Goal: Transaction & Acquisition: Book appointment/travel/reservation

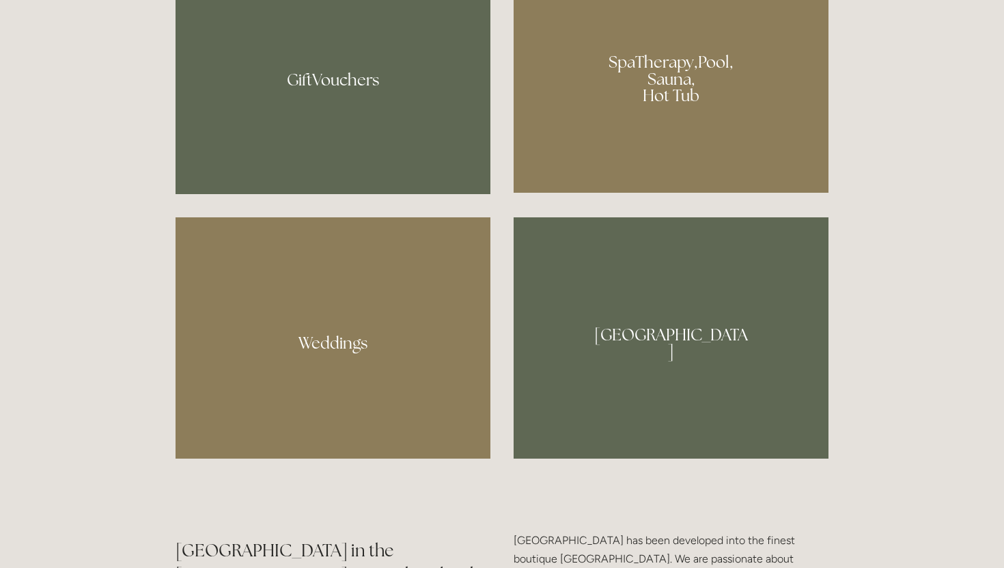
scroll to position [1191, 0]
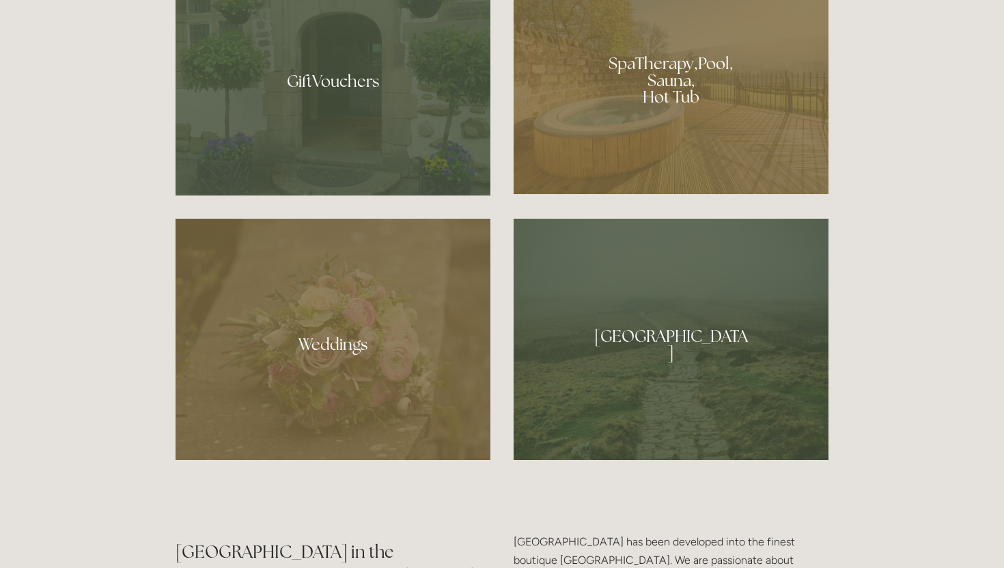
click at [680, 108] on div at bounding box center [671, 75] width 315 height 237
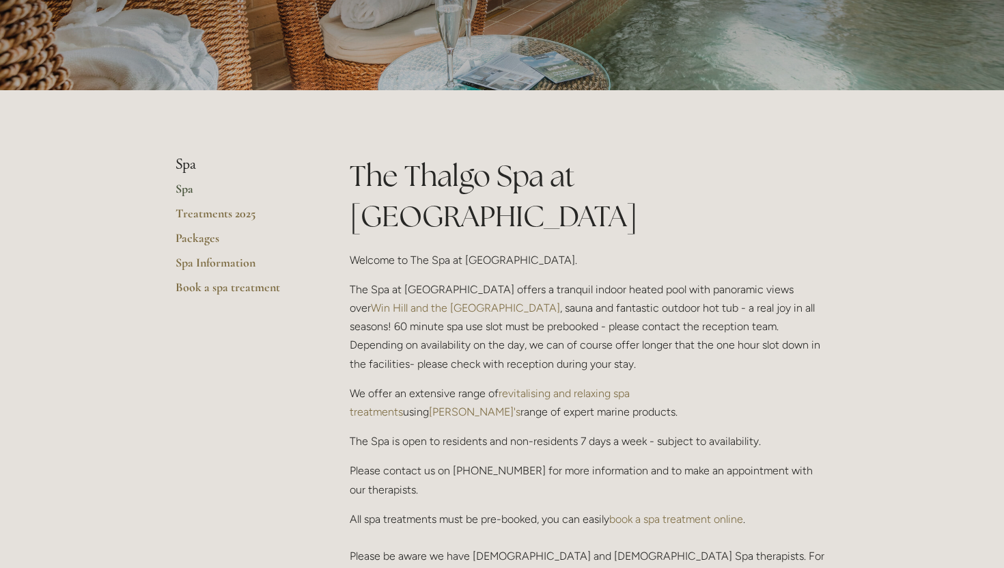
scroll to position [214, 0]
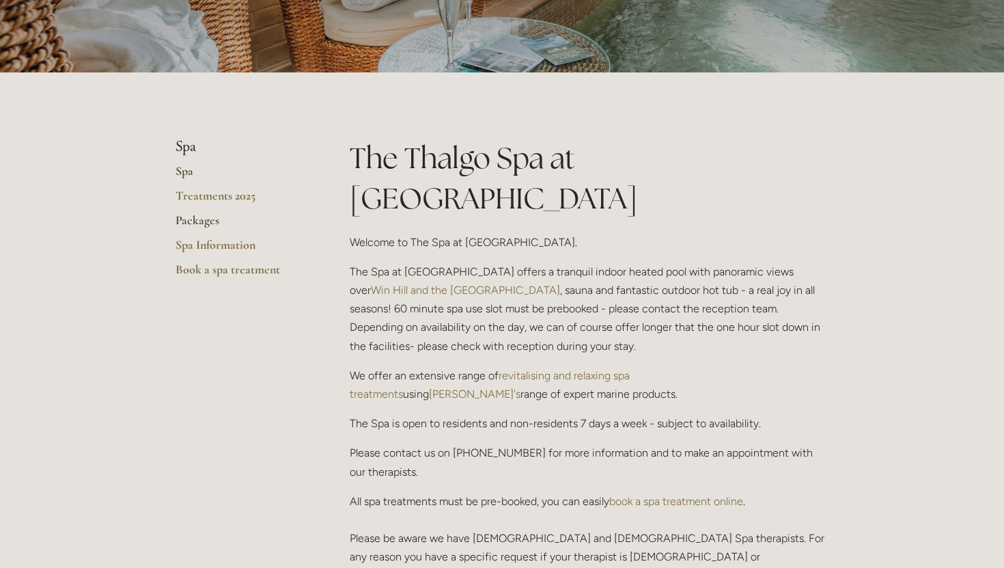
click at [199, 223] on link "Packages" at bounding box center [241, 224] width 130 height 25
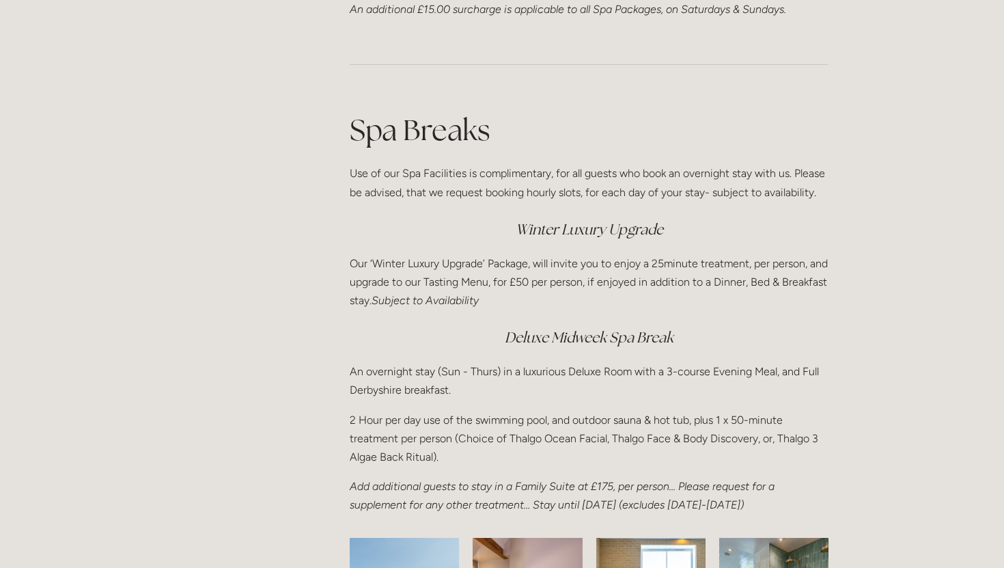
scroll to position [1713, 0]
